Goal: Task Accomplishment & Management: Use online tool/utility

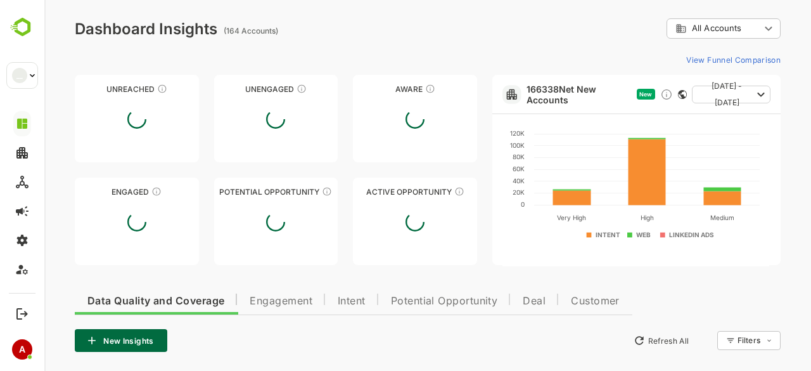
scroll to position [851, 0]
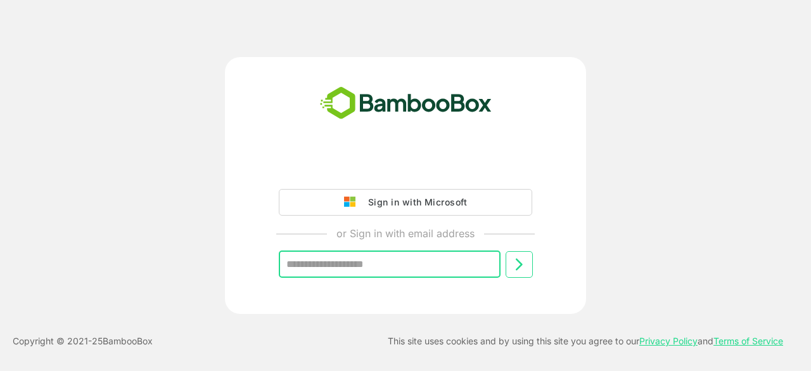
click at [457, 255] on input "text" at bounding box center [390, 264] width 222 height 27
type input "**********"
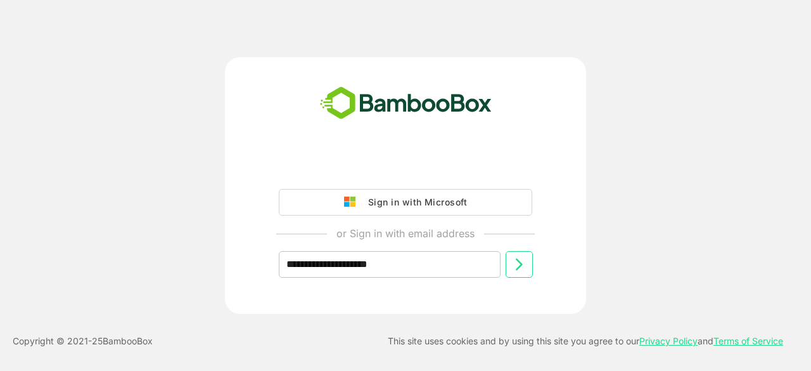
click at [523, 265] on icon at bounding box center [518, 264] width 15 height 15
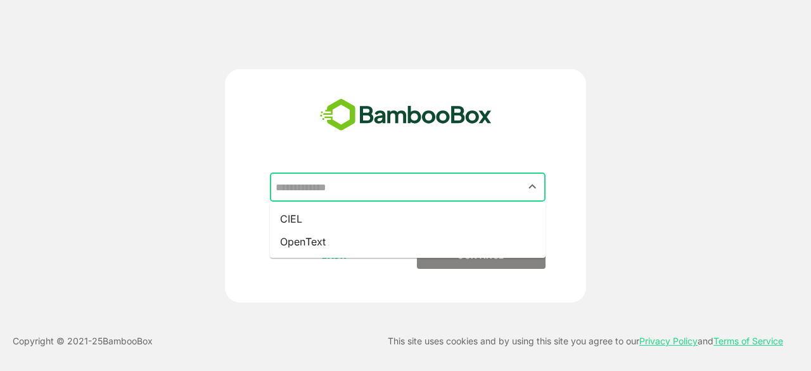
click at [395, 189] on input "text" at bounding box center [407, 187] width 270 height 24
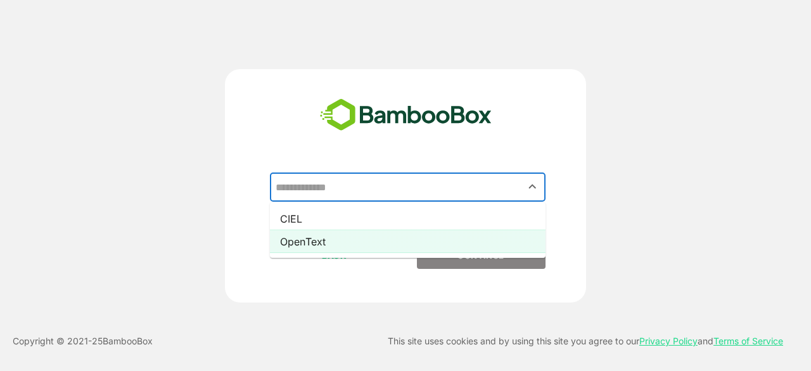
click at [399, 237] on li "OpenText" at bounding box center [408, 241] width 276 height 23
type input "********"
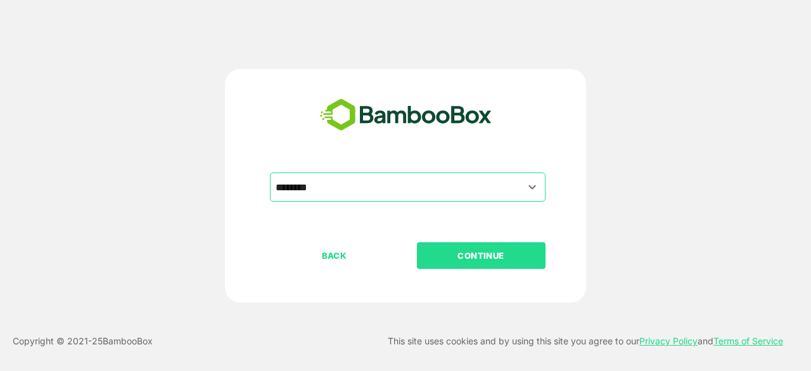
click at [462, 260] on p "CONTINUE" at bounding box center [480, 255] width 127 height 14
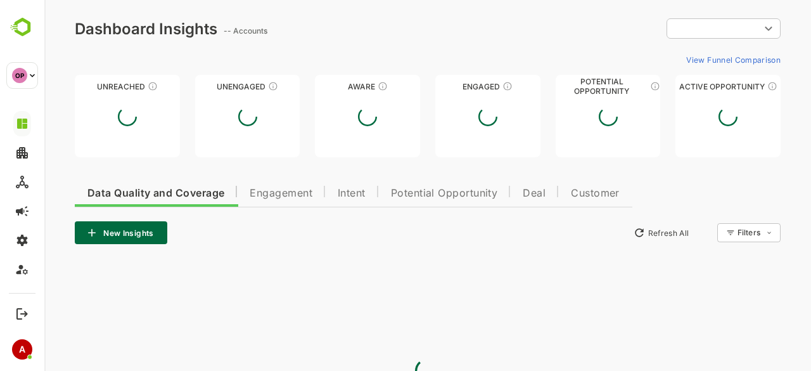
type input "**********"
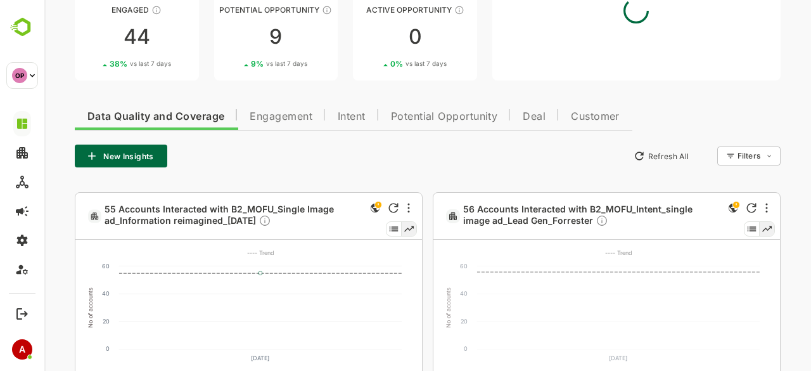
scroll to position [185, 0]
click at [141, 162] on button "New Insights" at bounding box center [121, 155] width 92 height 23
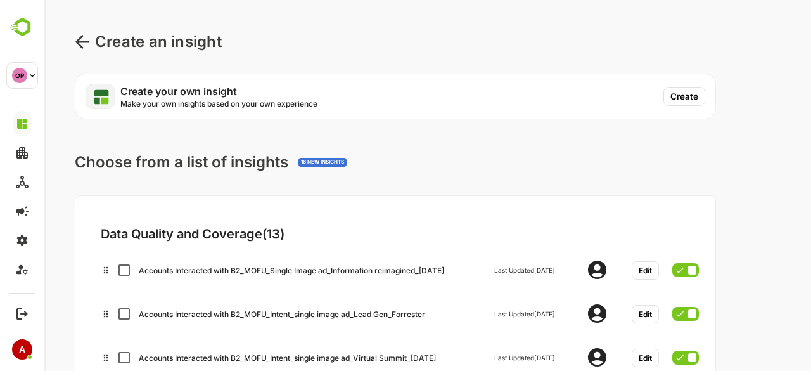
click at [687, 99] on button "Create" at bounding box center [684, 96] width 42 height 19
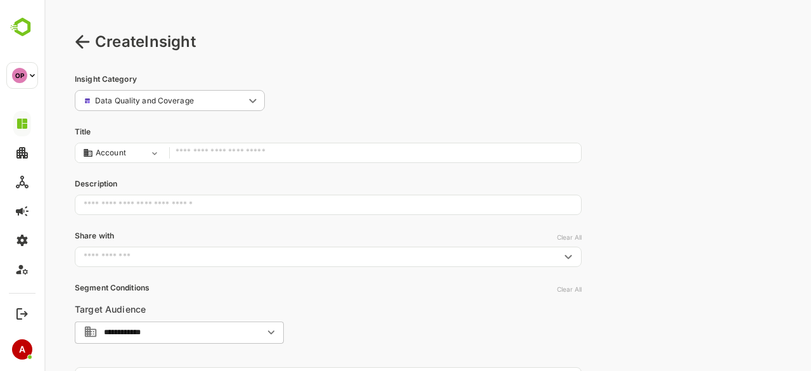
click at [213, 150] on input "text" at bounding box center [374, 152] width 399 height 17
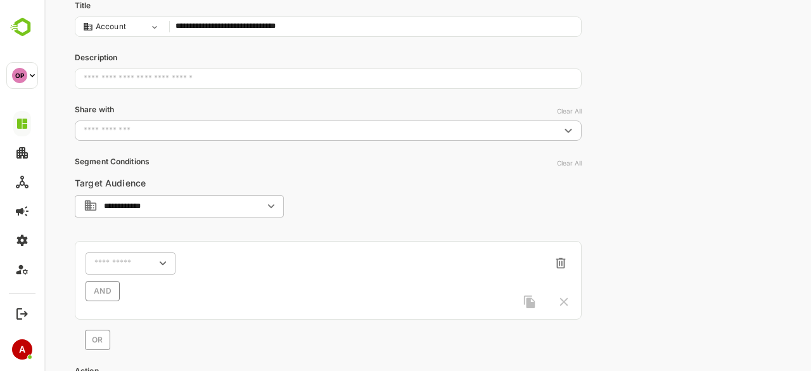
scroll to position [127, 0]
type input "**********"
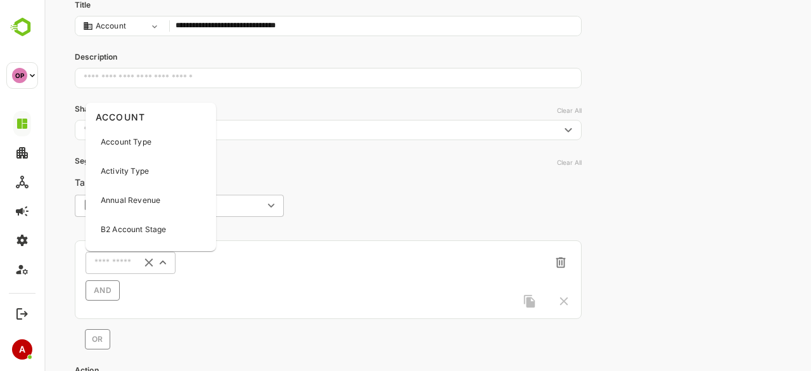
click at [113, 263] on input "text" at bounding box center [114, 263] width 40 height 10
click at [129, 170] on p "Activity Type" at bounding box center [125, 170] width 48 height 11
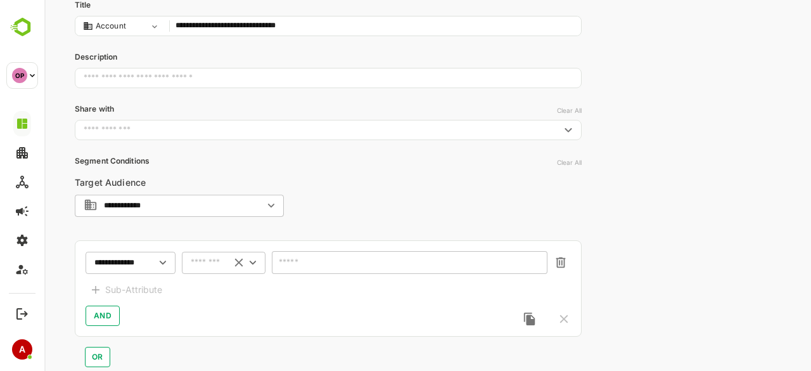
click at [219, 269] on div "​" at bounding box center [224, 262] width 84 height 23
click at [219, 285] on li "includes" at bounding box center [223, 285] width 79 height 19
type input "********"
click at [352, 268] on div "​" at bounding box center [410, 262] width 276 height 23
click at [533, 257] on icon "Open" at bounding box center [536, 264] width 14 height 14
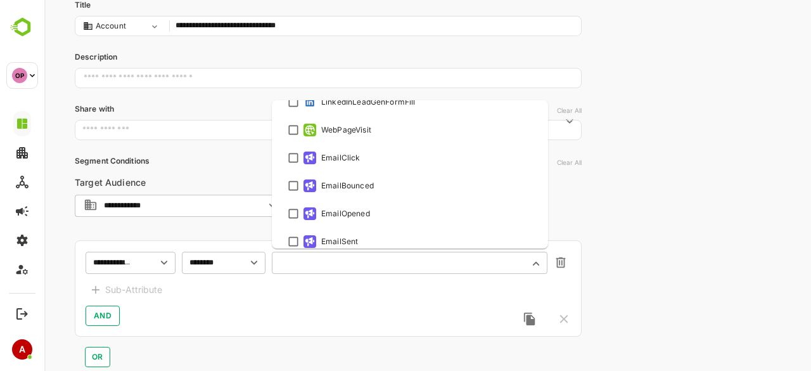
scroll to position [439, 0]
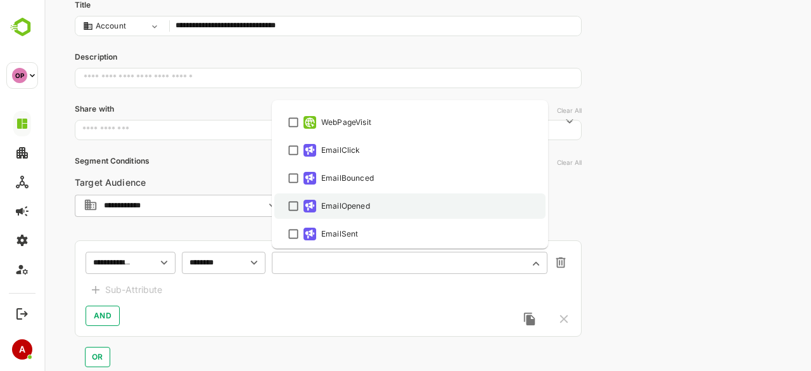
click at [293, 208] on ul "Select All AdCTAClick AdImpressions AdCardClick AdCardmpressions AdClick AdComm…" at bounding box center [410, 174] width 276 height 148
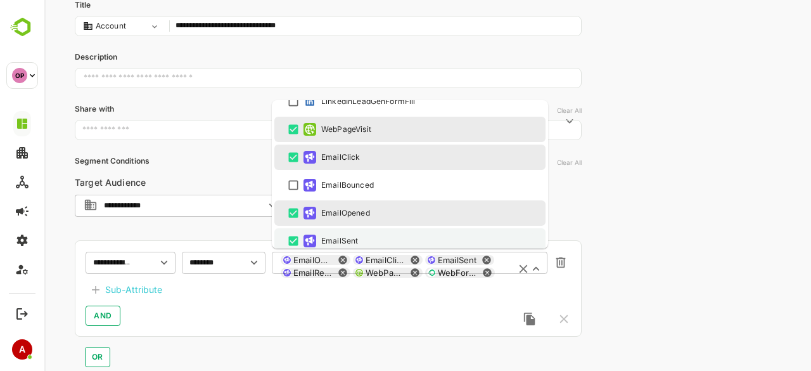
scroll to position [495, 0]
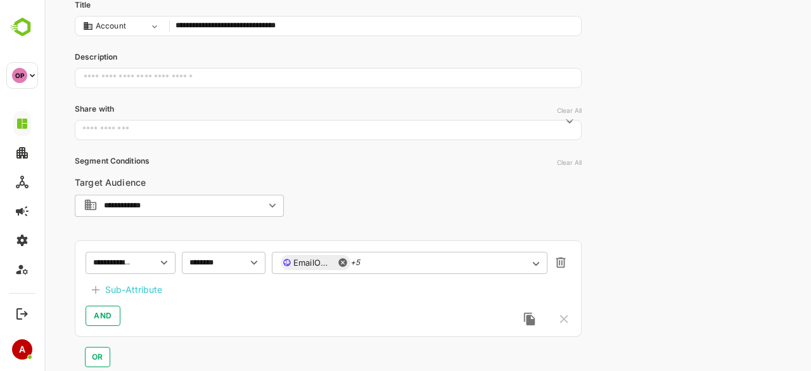
click at [307, 311] on div "AND" at bounding box center [328, 315] width 485 height 20
click at [129, 289] on div "Sub-Attribute" at bounding box center [133, 289] width 57 height 15
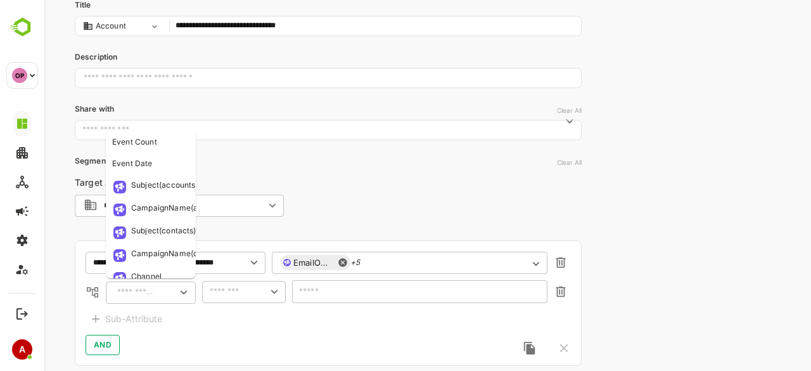
click at [129, 289] on input "text" at bounding box center [136, 291] width 46 height 15
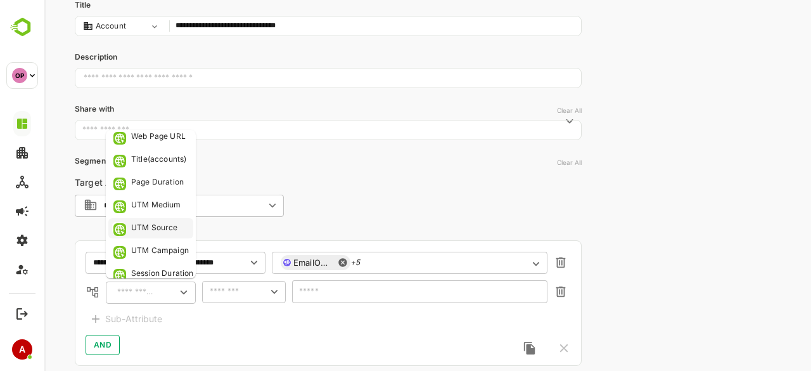
scroll to position [186, 0]
click at [162, 203] on div "UTM Medium" at bounding box center [156, 204] width 50 height 13
type input "**********"
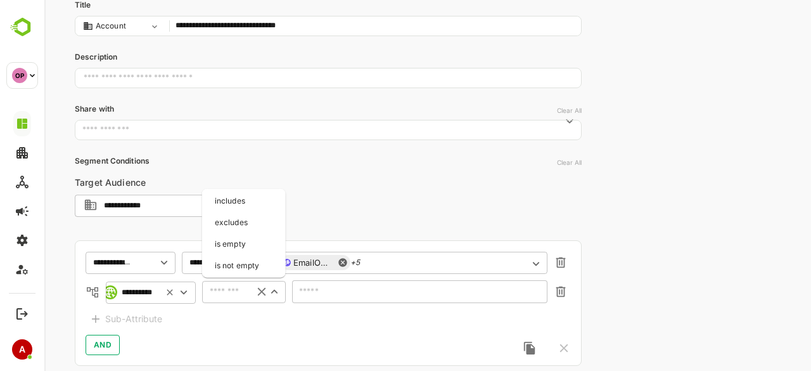
click at [228, 288] on input "text" at bounding box center [225, 291] width 39 height 15
click at [233, 204] on li "includes" at bounding box center [244, 200] width 79 height 19
type input "********"
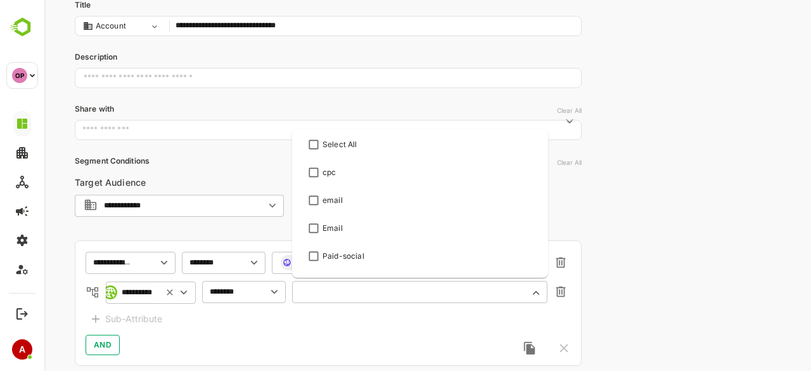
click at [341, 295] on input "text" at bounding box center [412, 292] width 222 height 10
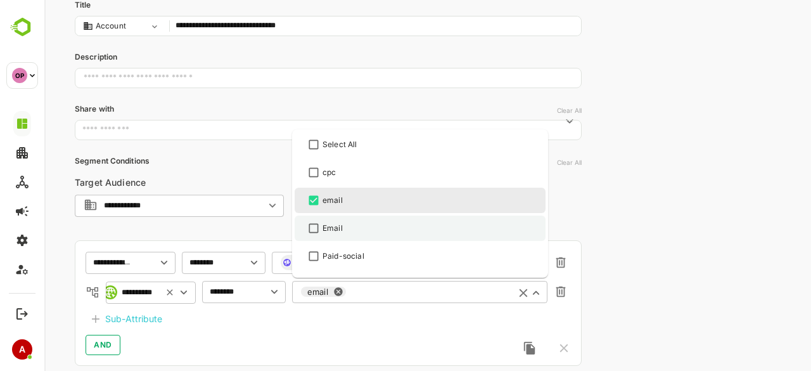
click at [314, 218] on li "Email" at bounding box center [420, 227] width 251 height 25
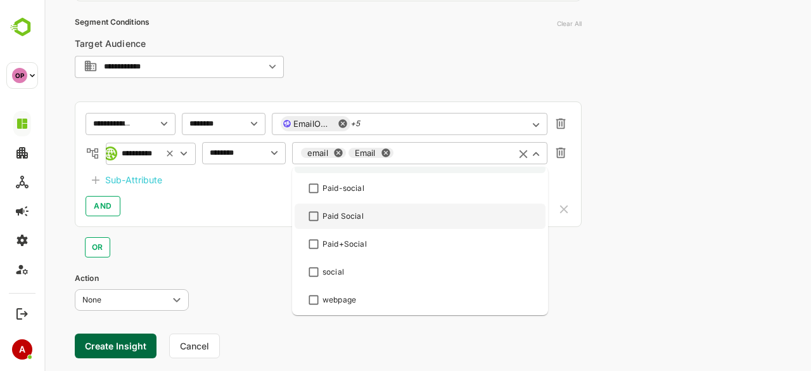
scroll to position [268, 0]
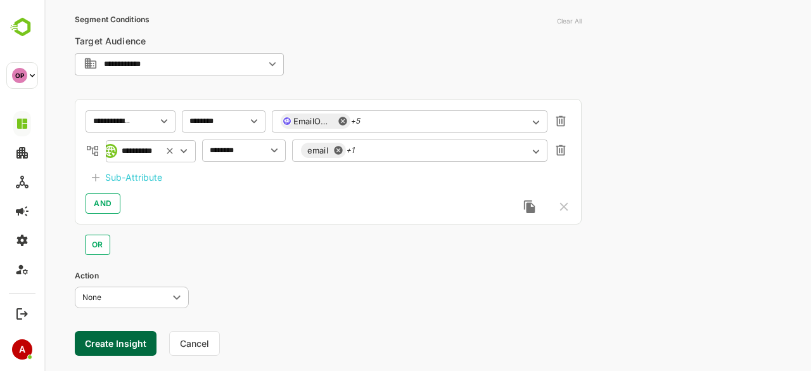
click at [256, 254] on div "OR" at bounding box center [328, 239] width 507 height 30
click at [108, 340] on button "Create Insight" at bounding box center [116, 343] width 82 height 25
click at [233, 330] on link "View" at bounding box center [236, 331] width 28 height 15
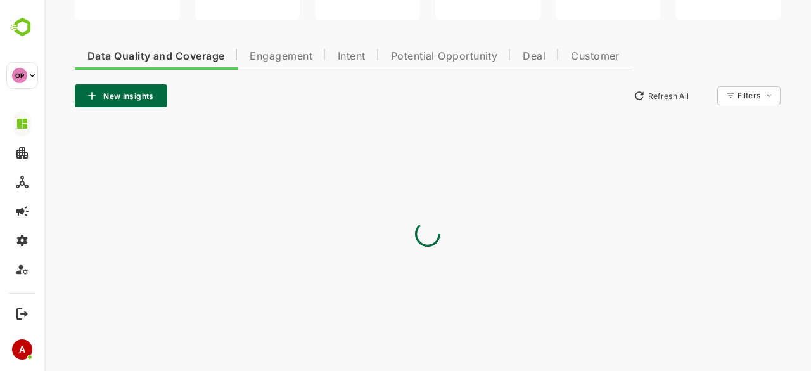
type input "**********"
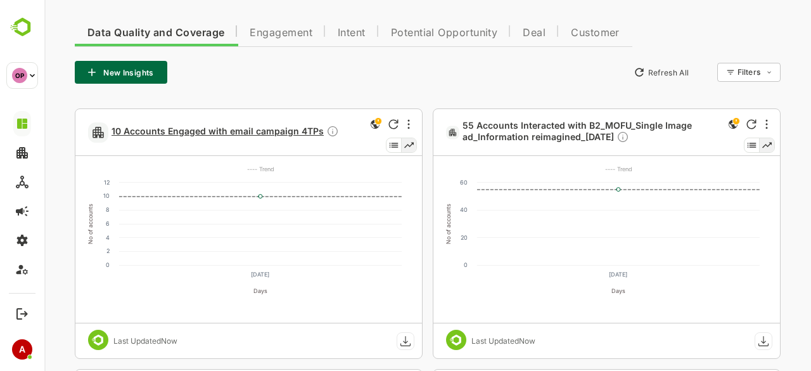
click at [239, 131] on span "10 Accounts Engaged with email campaign 4TPs" at bounding box center [224, 132] width 227 height 15
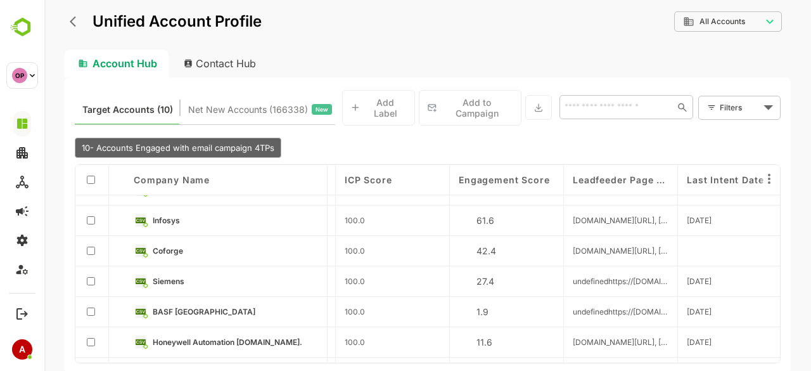
scroll to position [114, 1133]
click at [76, 20] on icon "back" at bounding box center [76, 21] width 13 height 13
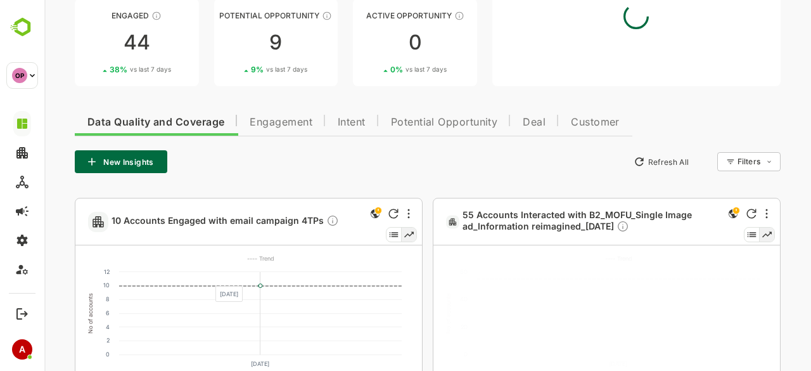
scroll to position [241, 0]
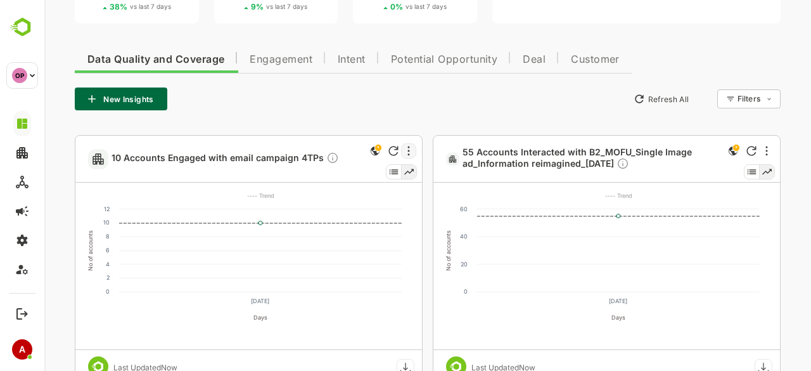
click at [404, 148] on div at bounding box center [408, 150] width 15 height 15
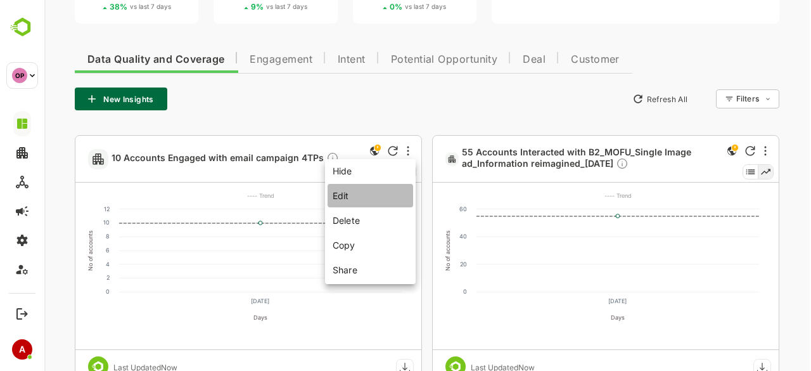
click at [374, 193] on li "Edit" at bounding box center [371, 195] width 86 height 23
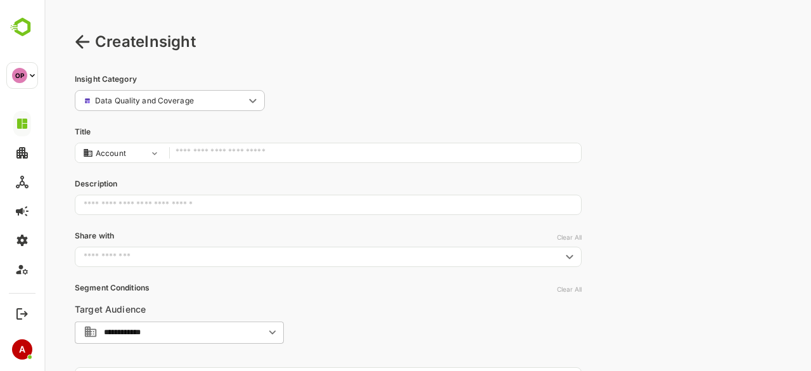
type input "**********"
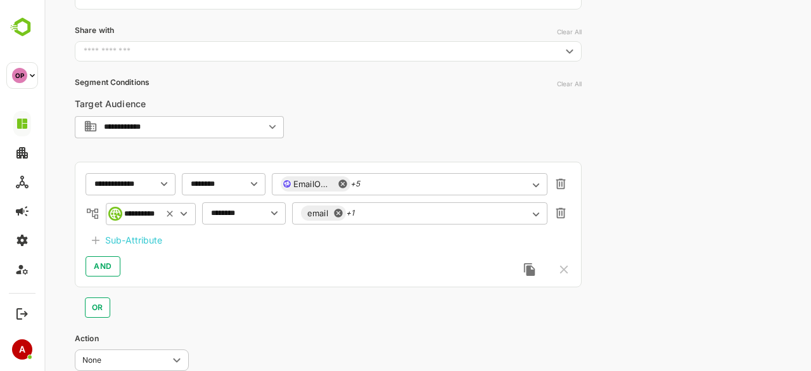
scroll to position [206, 0]
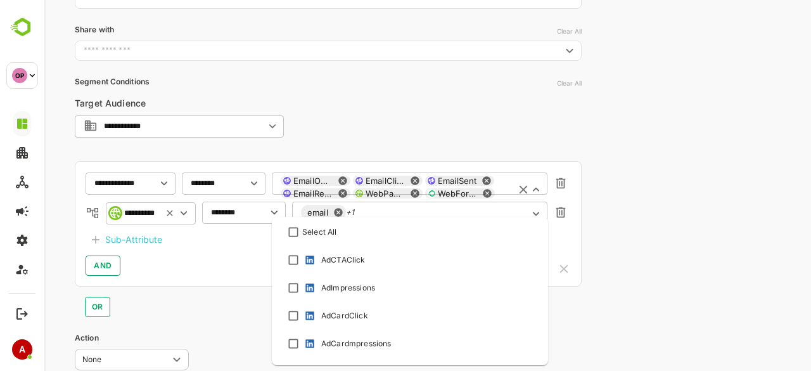
click at [391, 184] on div "EmailOpened EmailClick EmailSent EmailReplied WebPageVisit WebFormFill ​" at bounding box center [410, 193] width 276 height 42
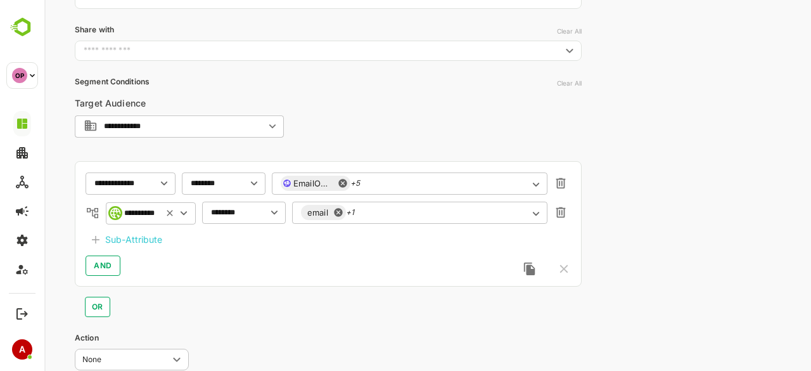
click at [217, 264] on div "AND" at bounding box center [328, 265] width 485 height 20
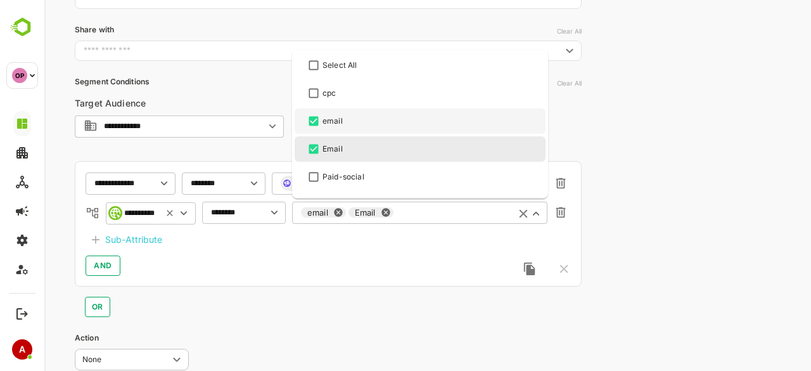
click at [388, 212] on div "email Email ​" at bounding box center [419, 212] width 255 height 23
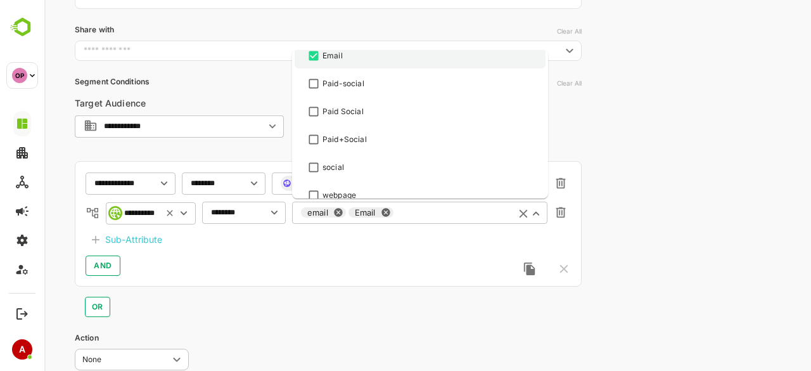
scroll to position [105, 0]
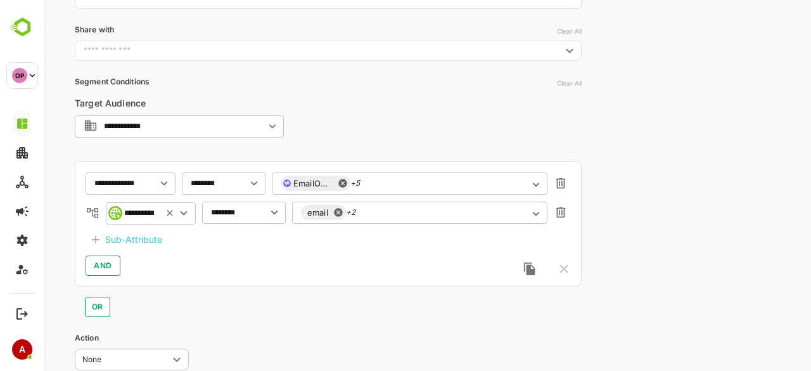
click at [336, 267] on div "AND" at bounding box center [328, 265] width 485 height 20
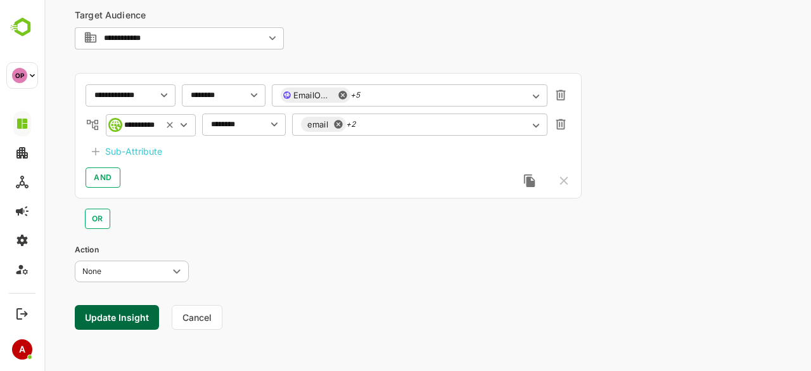
click at [105, 315] on button "Update Insight" at bounding box center [117, 317] width 84 height 25
click at [236, 334] on link "View" at bounding box center [230, 331] width 28 height 15
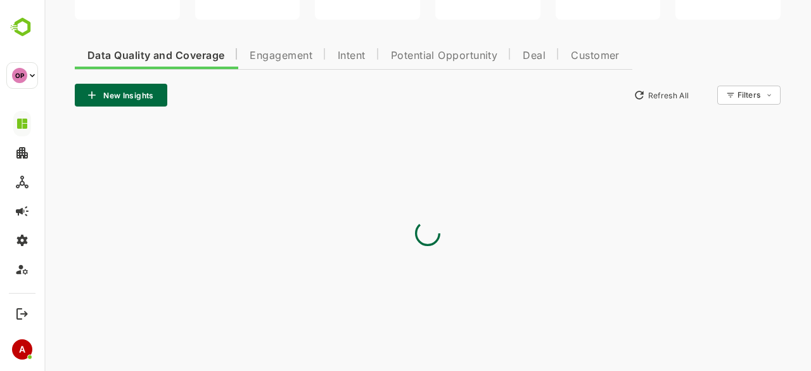
type input "**********"
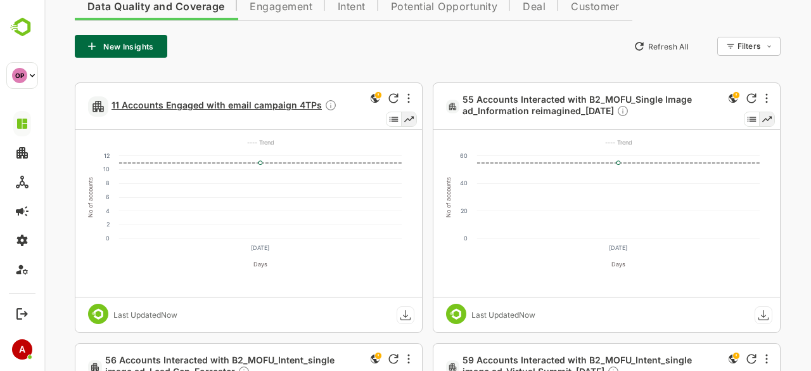
click at [238, 105] on span "11 Accounts Engaged with email campaign 4TPs" at bounding box center [224, 106] width 226 height 15
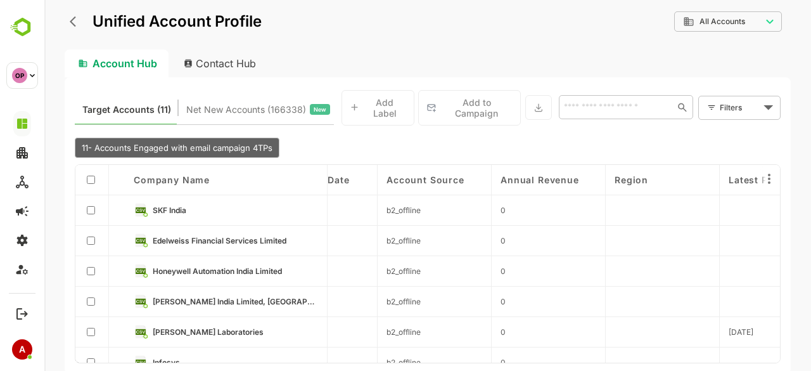
scroll to position [0, 1441]
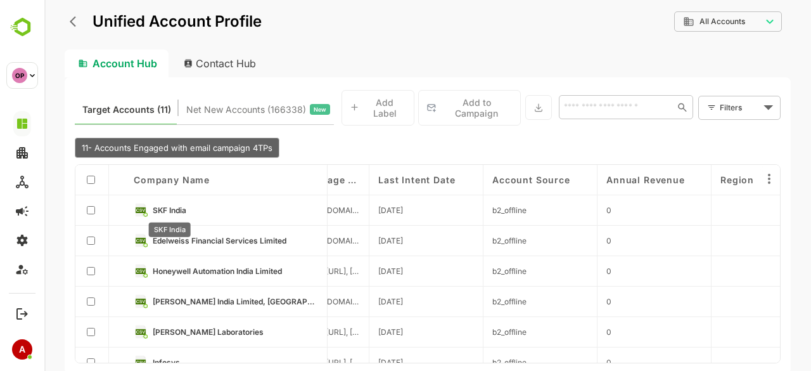
click at [177, 210] on span "SKF India" at bounding box center [169, 210] width 34 height 10
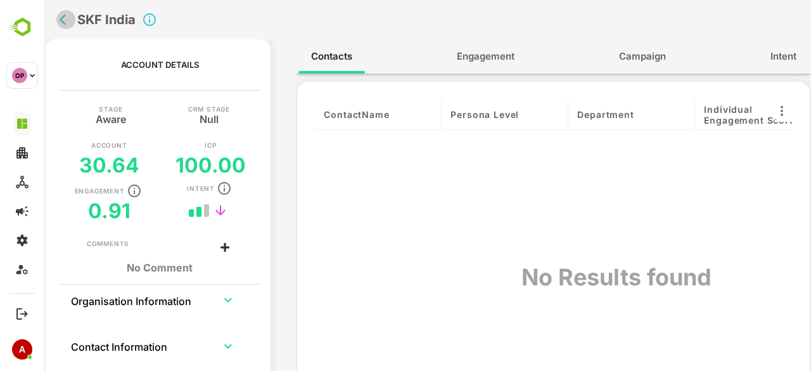
click at [61, 15] on icon "back" at bounding box center [66, 19] width 13 height 13
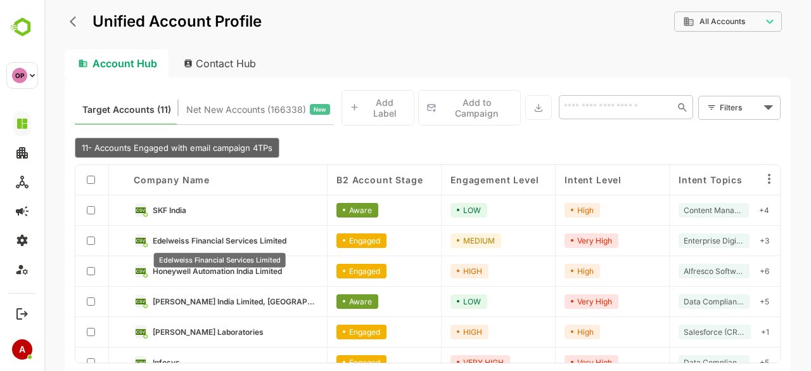
click at [202, 236] on span "Edelweiss Financial Services Limited" at bounding box center [220, 241] width 134 height 10
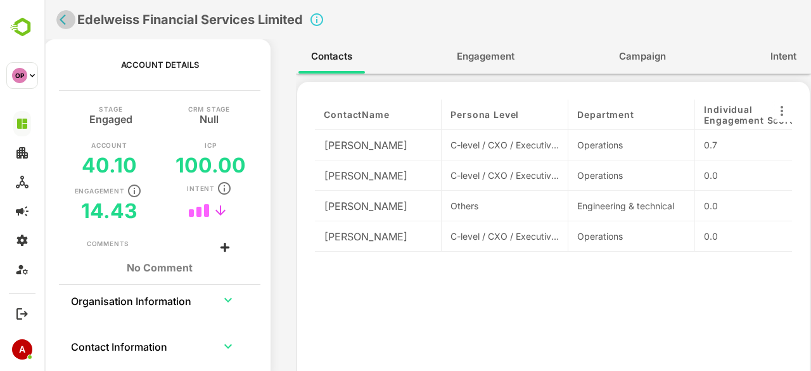
click at [60, 20] on icon "back" at bounding box center [66, 19] width 13 height 13
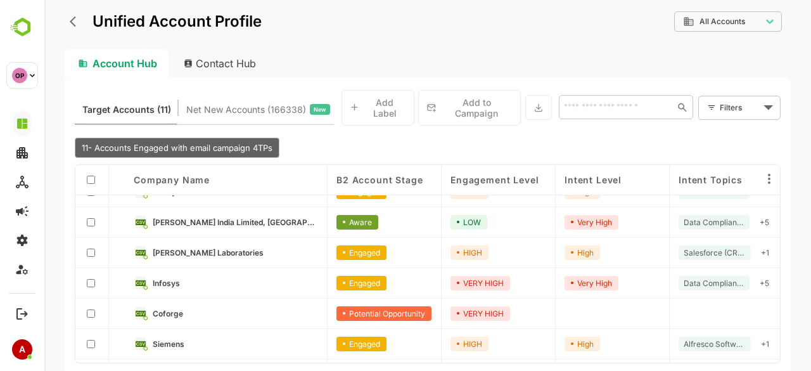
scroll to position [88, 0]
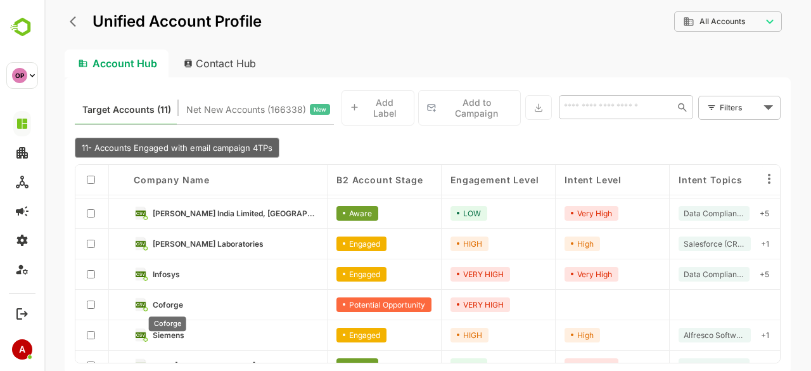
click at [174, 303] on span "Coforge" at bounding box center [168, 305] width 30 height 10
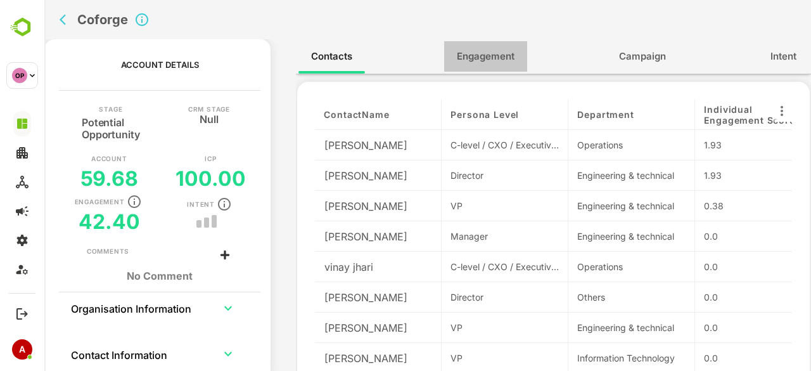
click at [487, 60] on span "Engagement" at bounding box center [486, 56] width 58 height 16
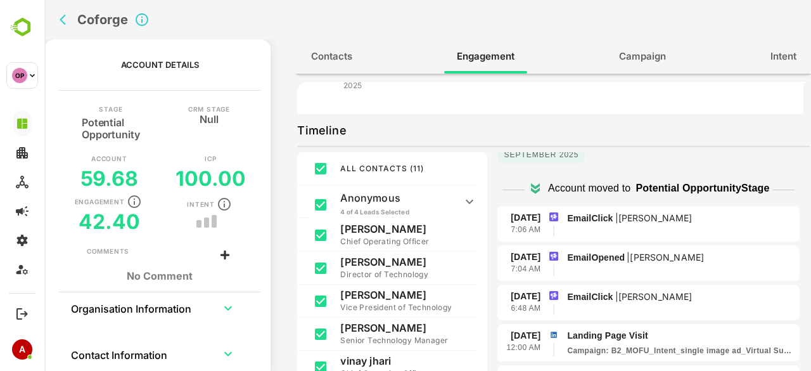
scroll to position [0, 0]
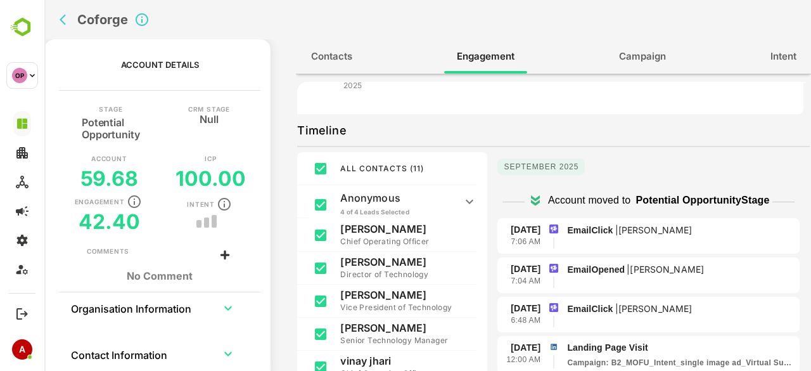
click at [614, 235] on p "EmailClick | [PERSON_NAME]" at bounding box center [680, 230] width 227 height 14
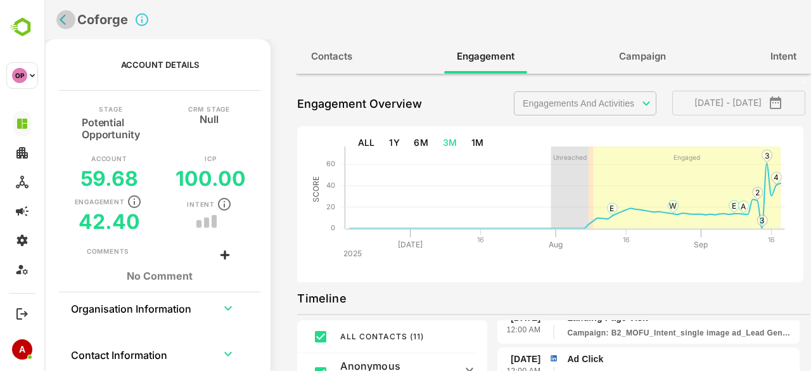
click at [62, 19] on icon "back" at bounding box center [66, 19] width 13 height 13
